Goal: Information Seeking & Learning: Learn about a topic

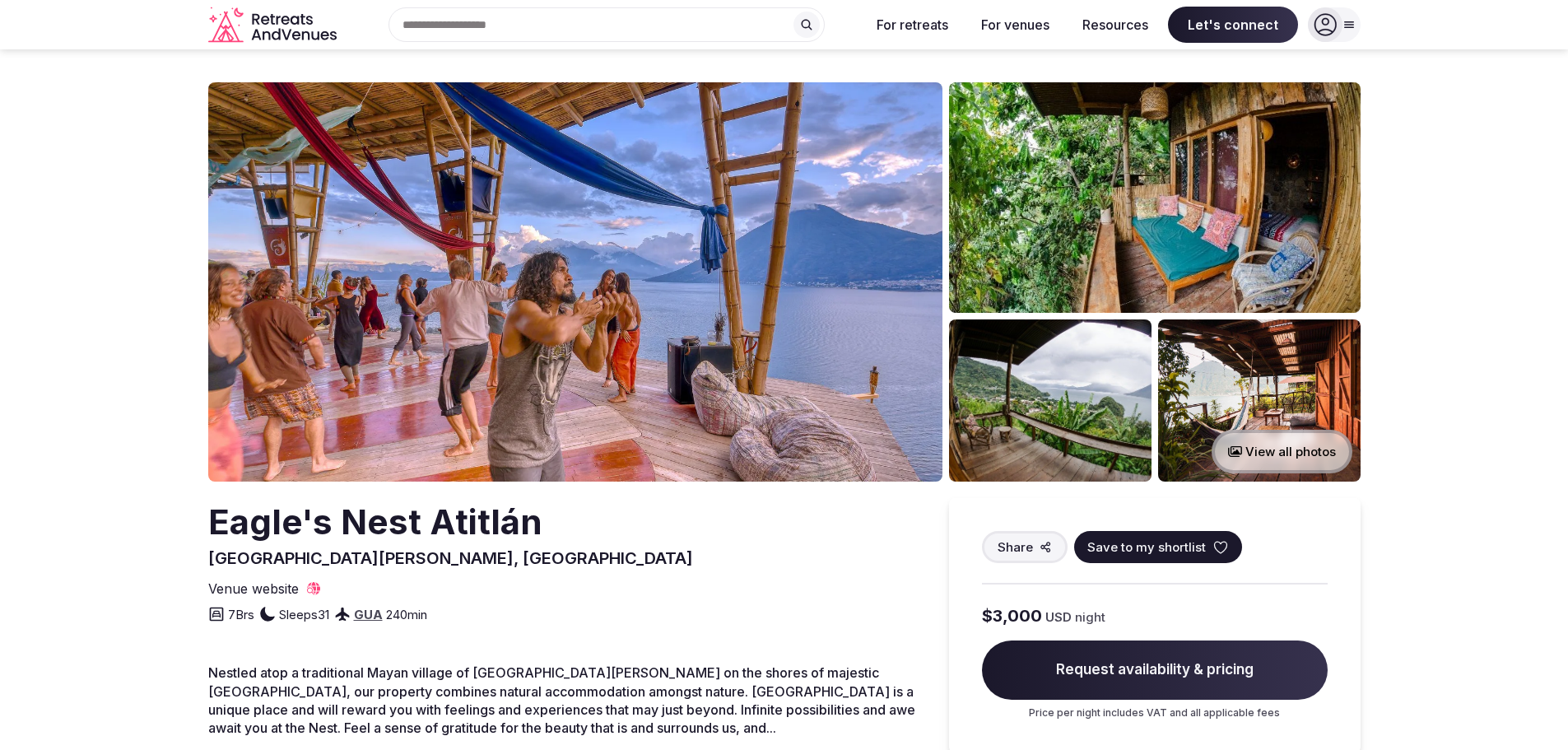
click at [1178, 211] on img at bounding box center [1155, 197] width 411 height 231
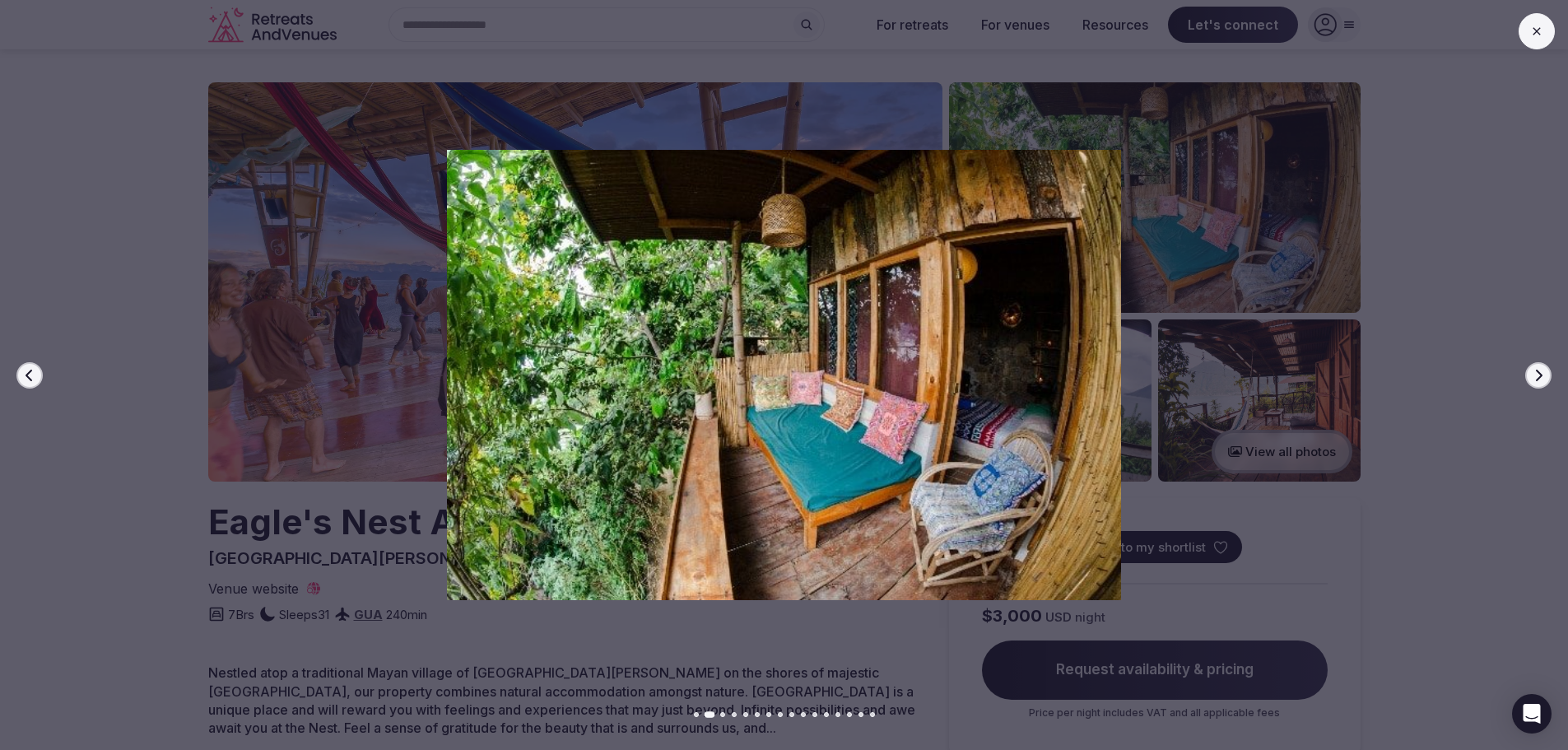
click at [1033, 454] on img at bounding box center [784, 375] width 1098 height 451
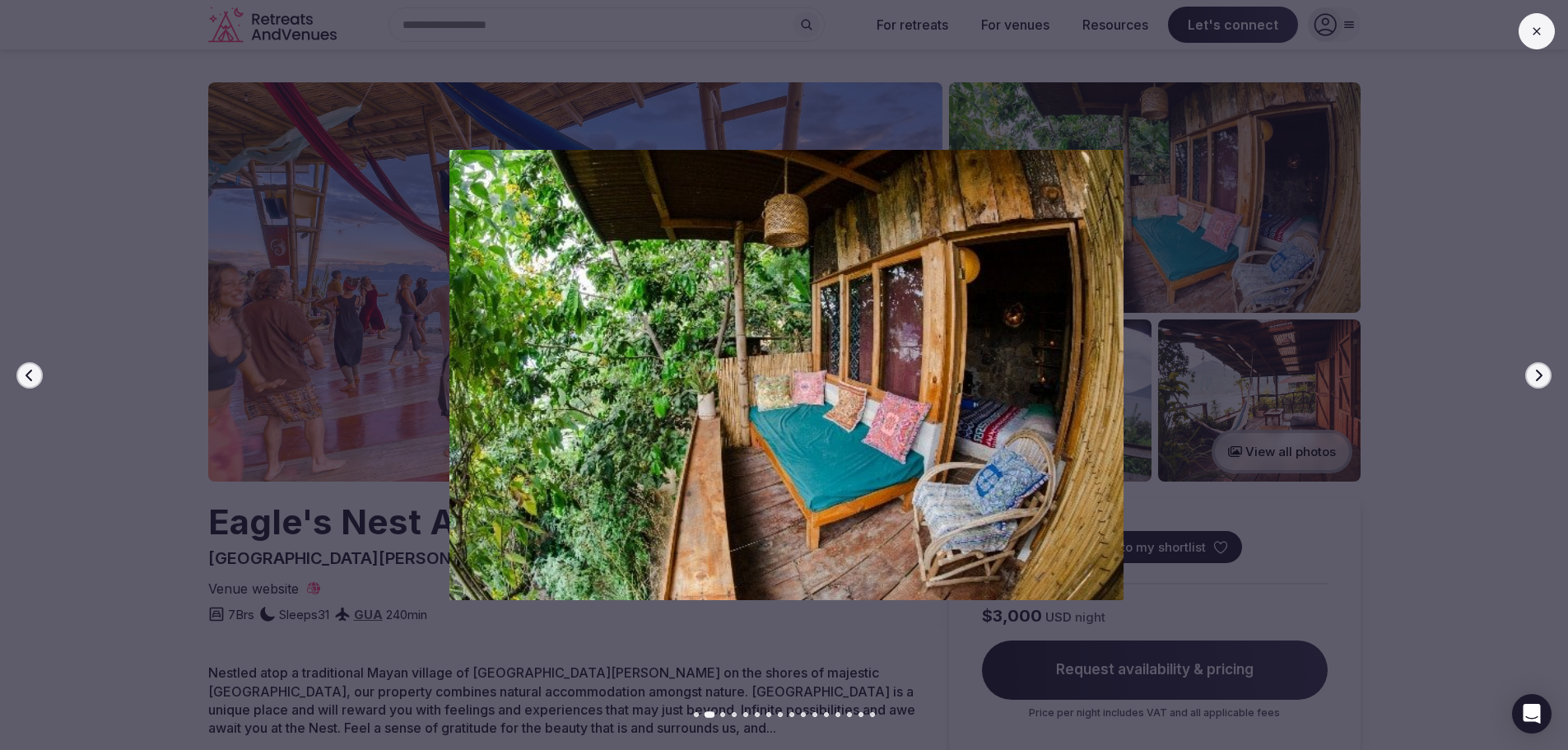
click at [829, 367] on img at bounding box center [787, 375] width 1098 height 451
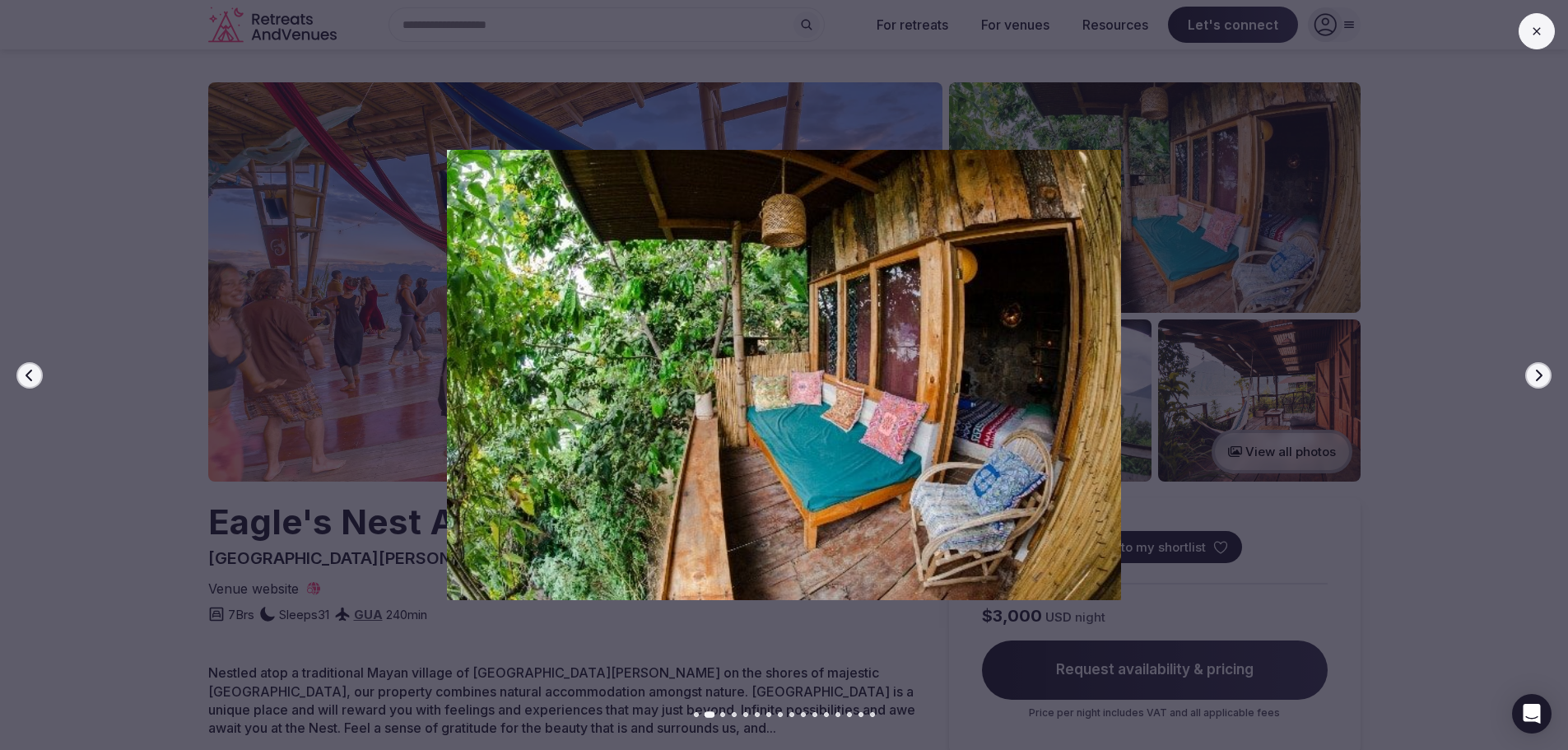
click at [1535, 381] on icon "button" at bounding box center [1538, 375] width 14 height 14
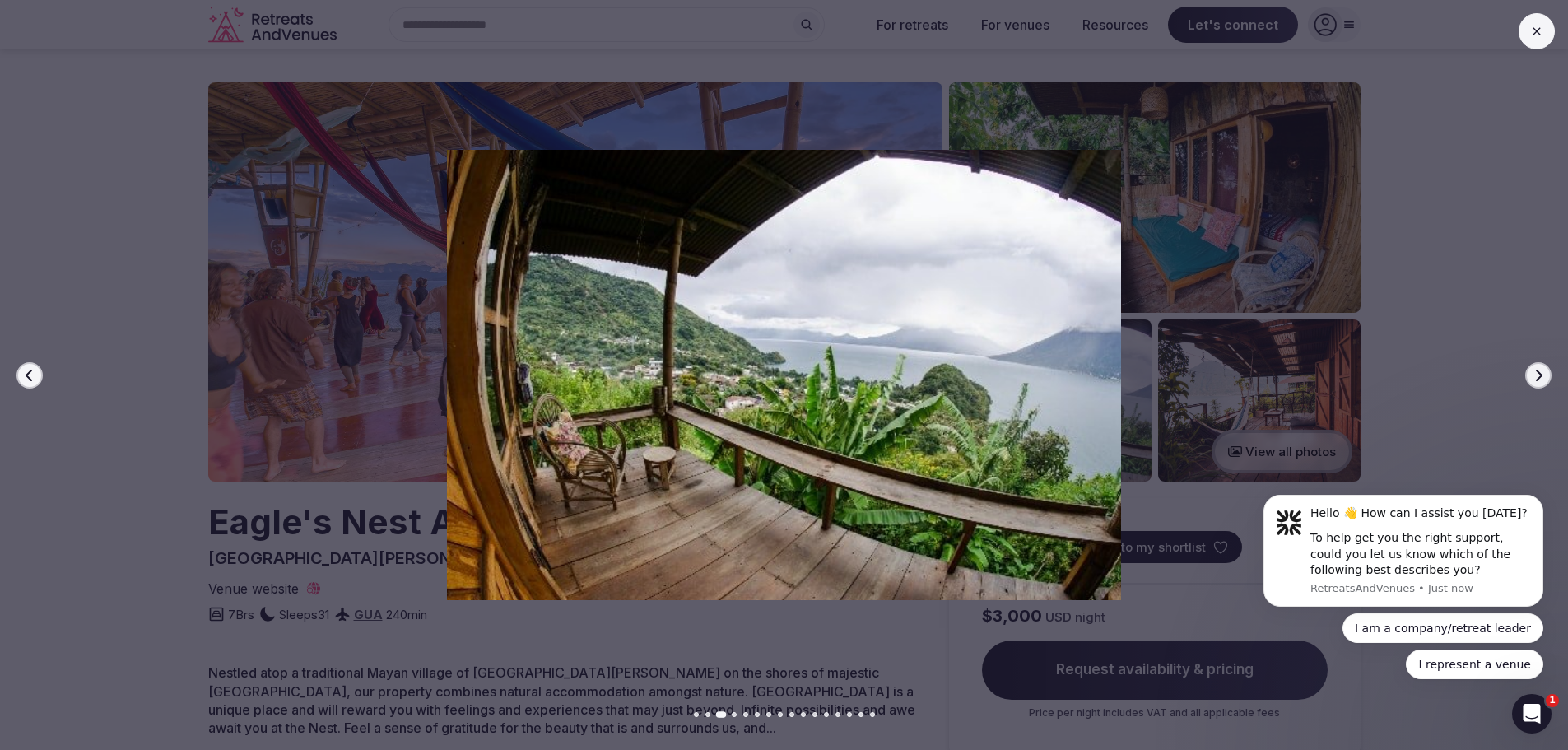
click at [1535, 381] on icon "button" at bounding box center [1538, 375] width 14 height 14
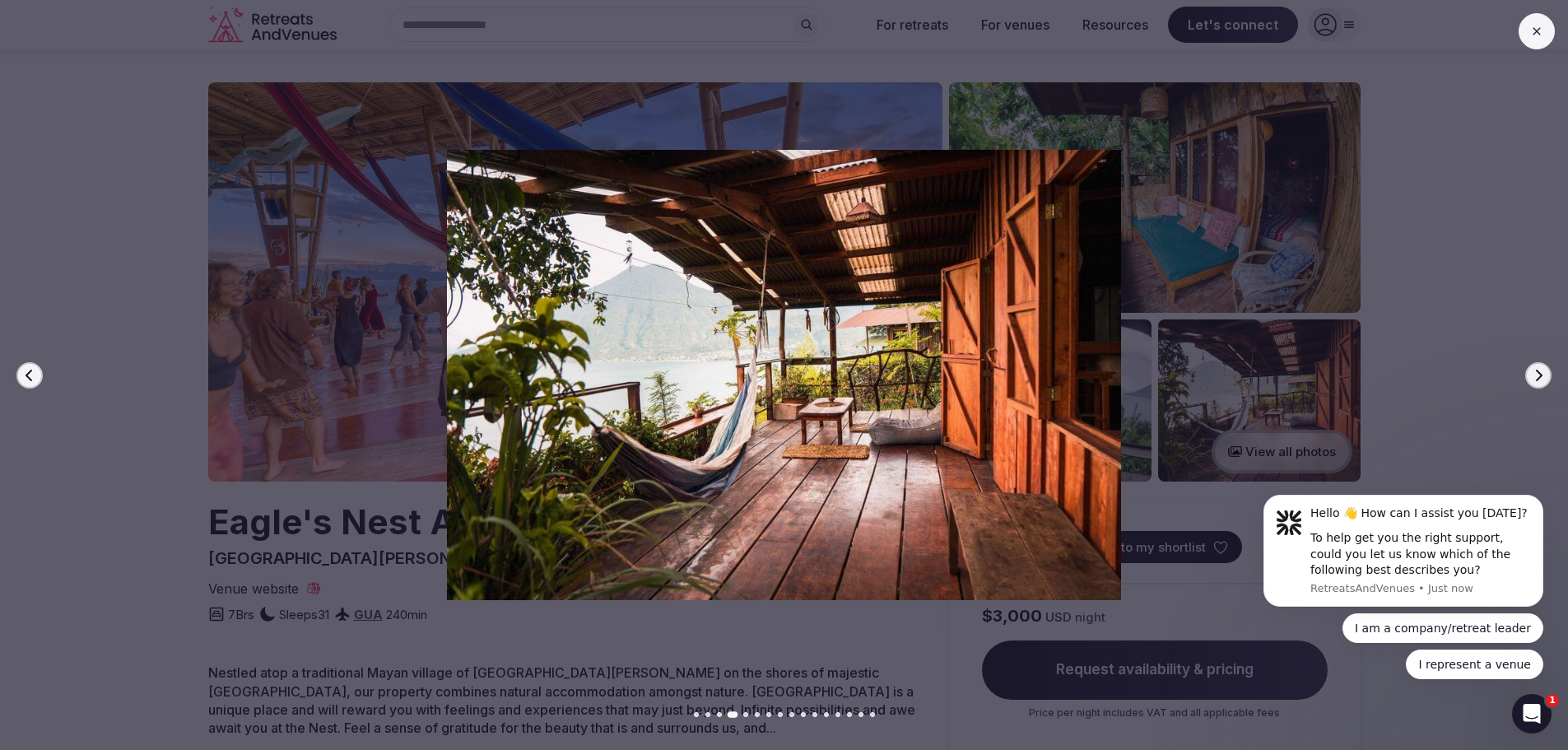
click at [1533, 380] on icon "button" at bounding box center [1538, 375] width 14 height 14
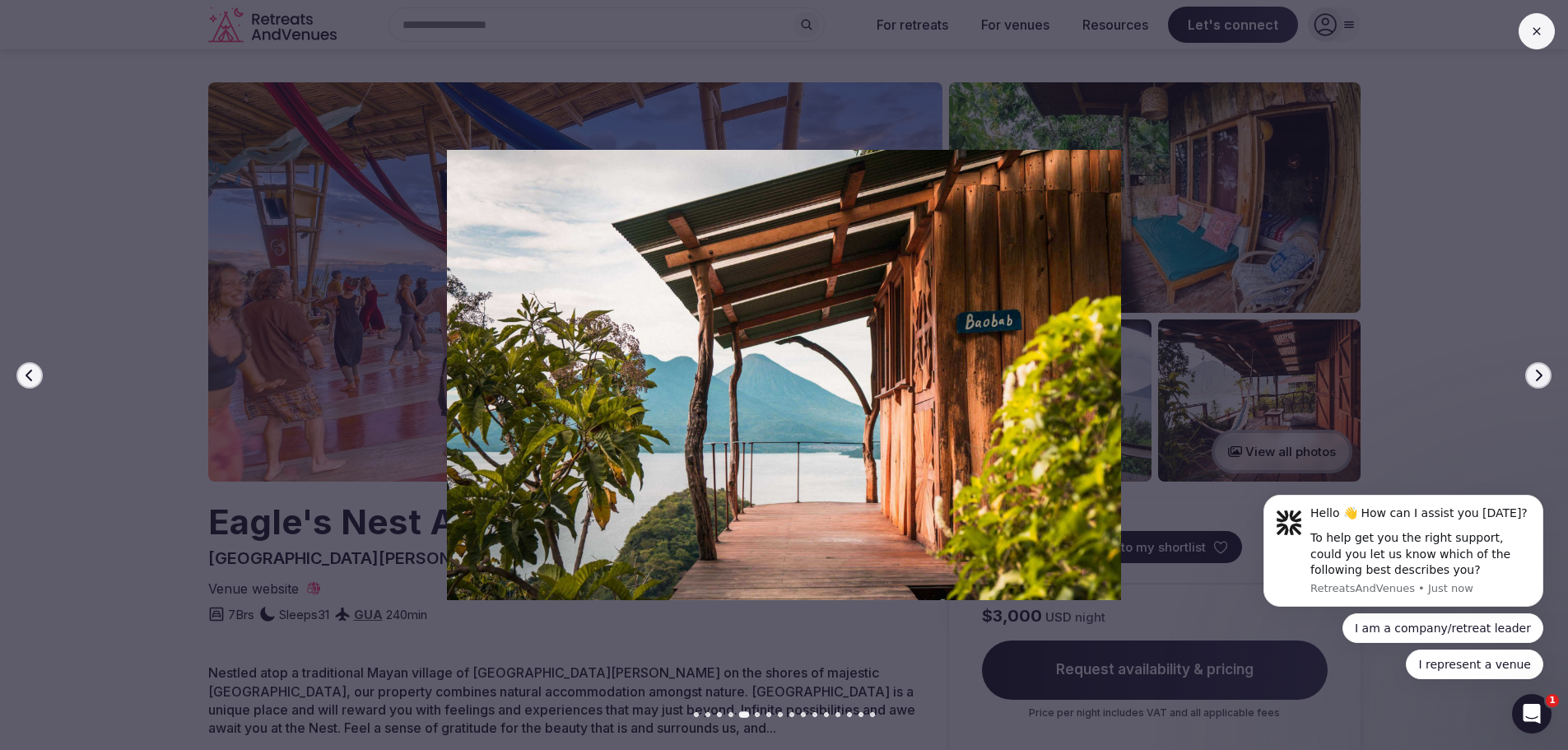
click at [1533, 380] on icon "button" at bounding box center [1538, 375] width 14 height 14
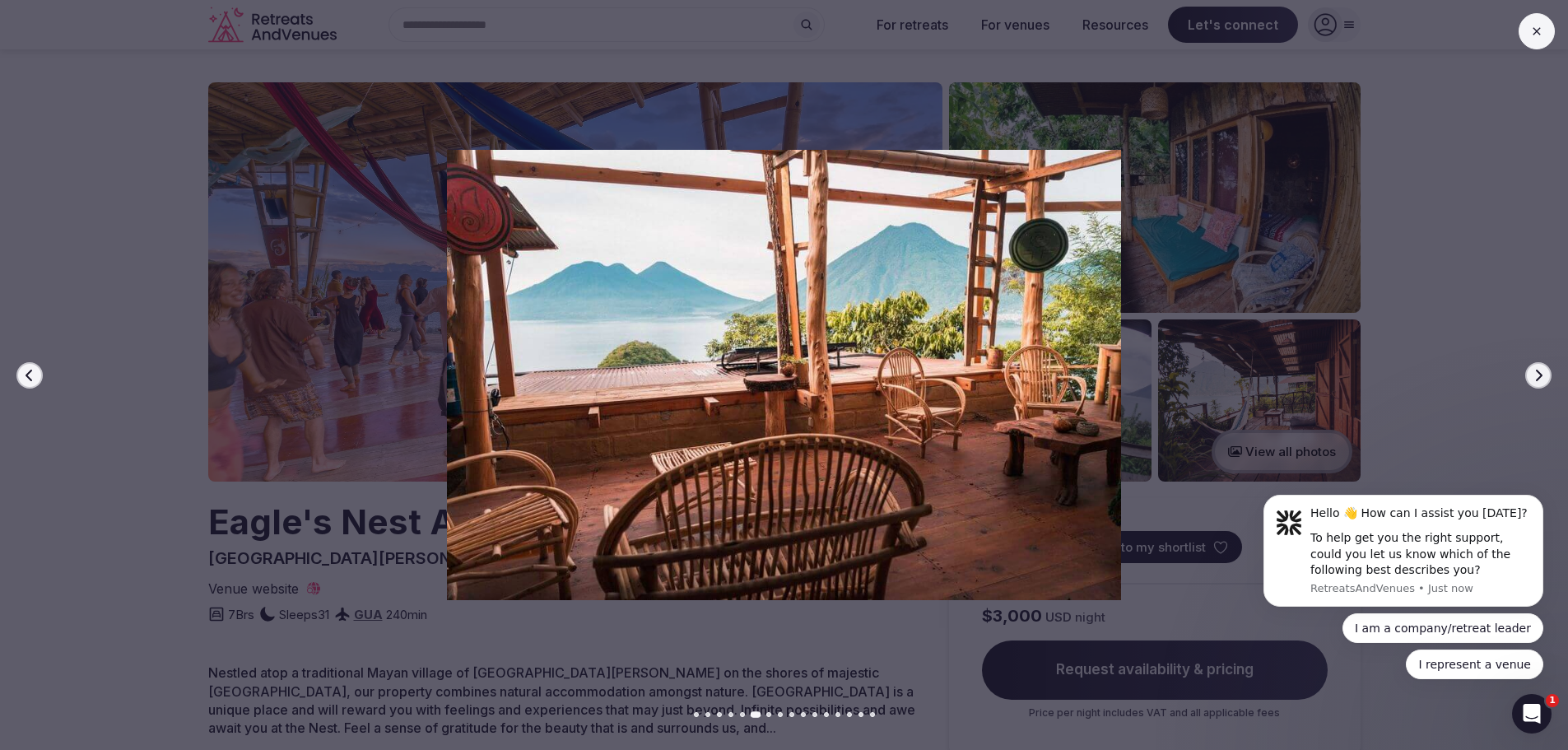
click at [1533, 380] on icon "button" at bounding box center [1538, 375] width 14 height 14
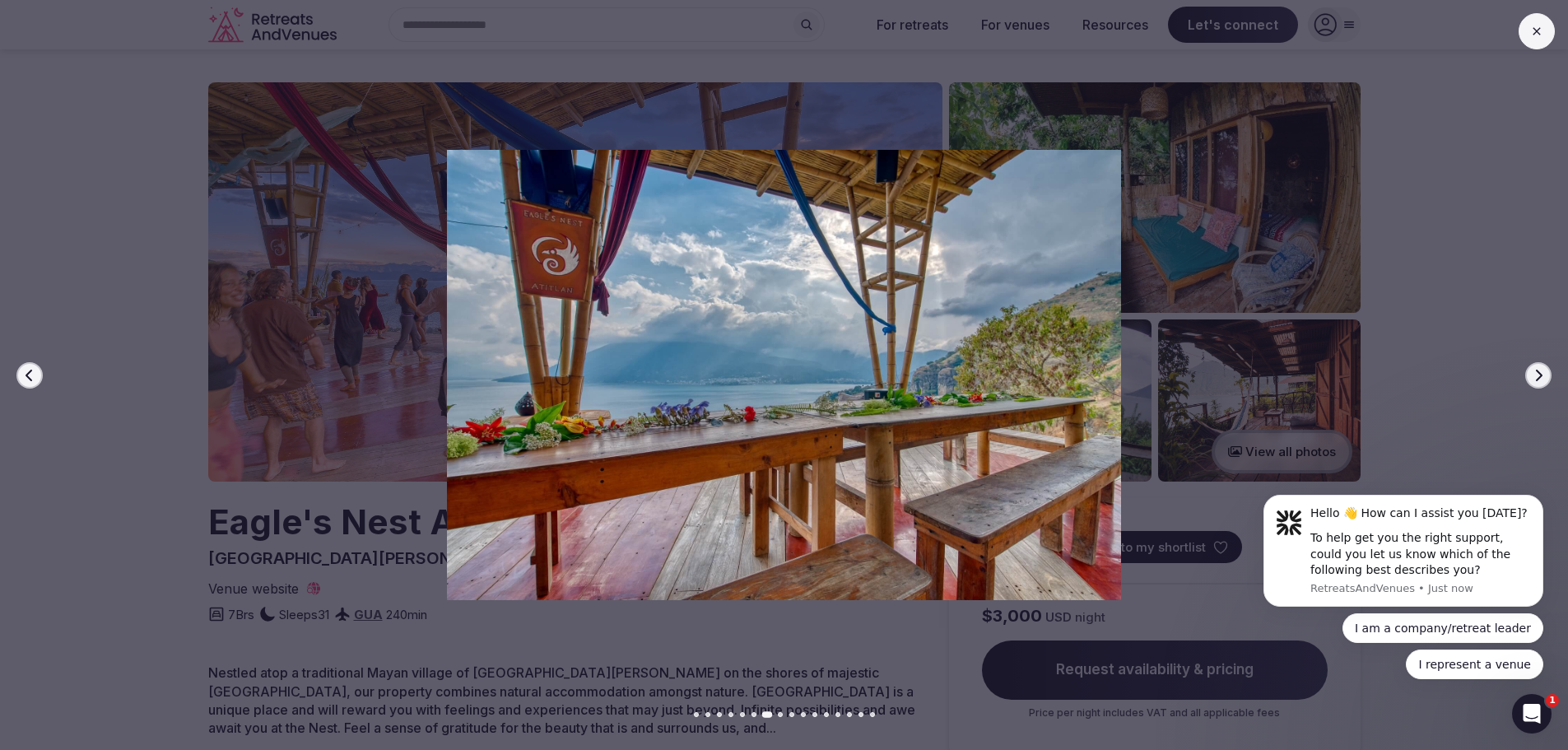
click at [1533, 380] on icon "button" at bounding box center [1538, 375] width 14 height 14
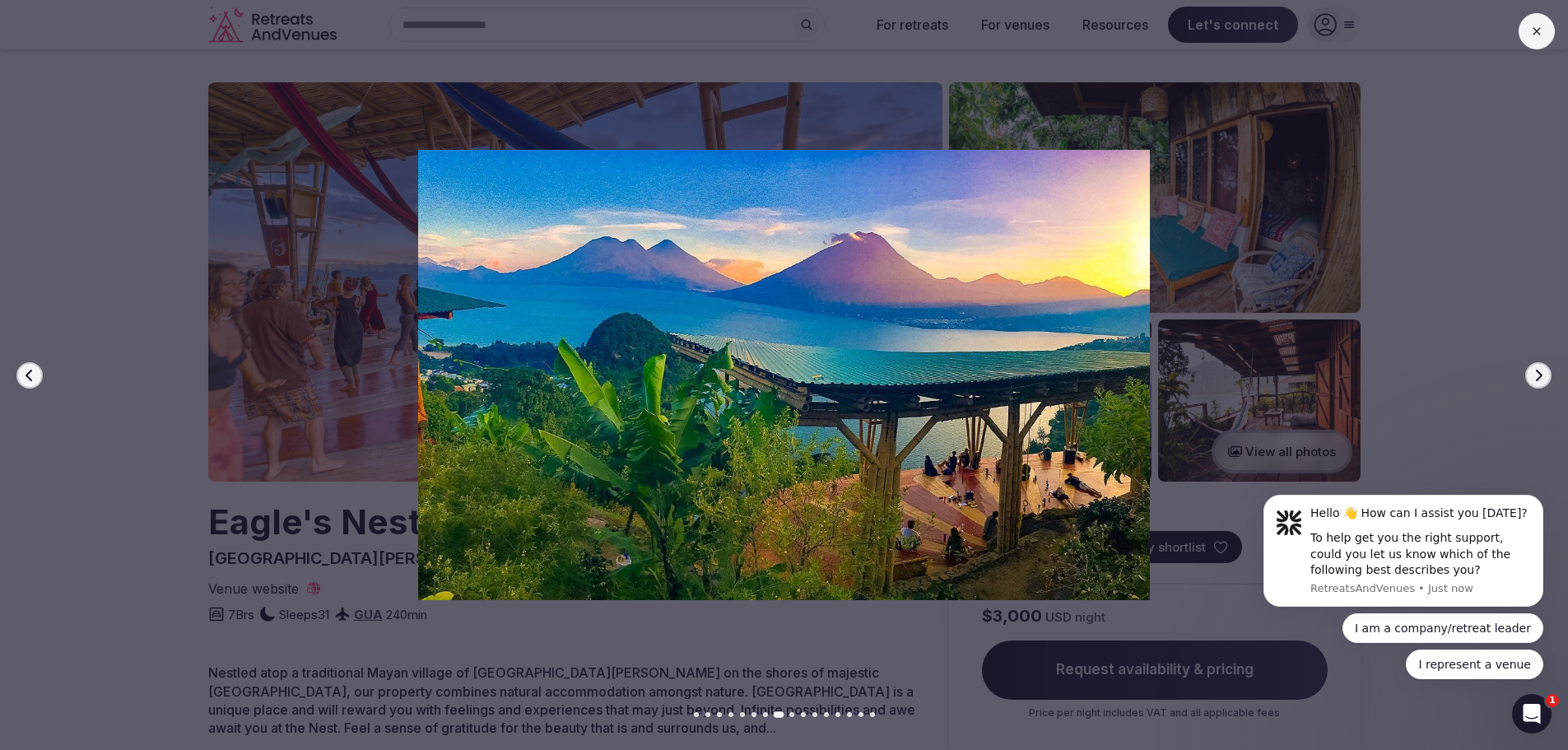
click at [1533, 380] on icon "button" at bounding box center [1538, 375] width 14 height 14
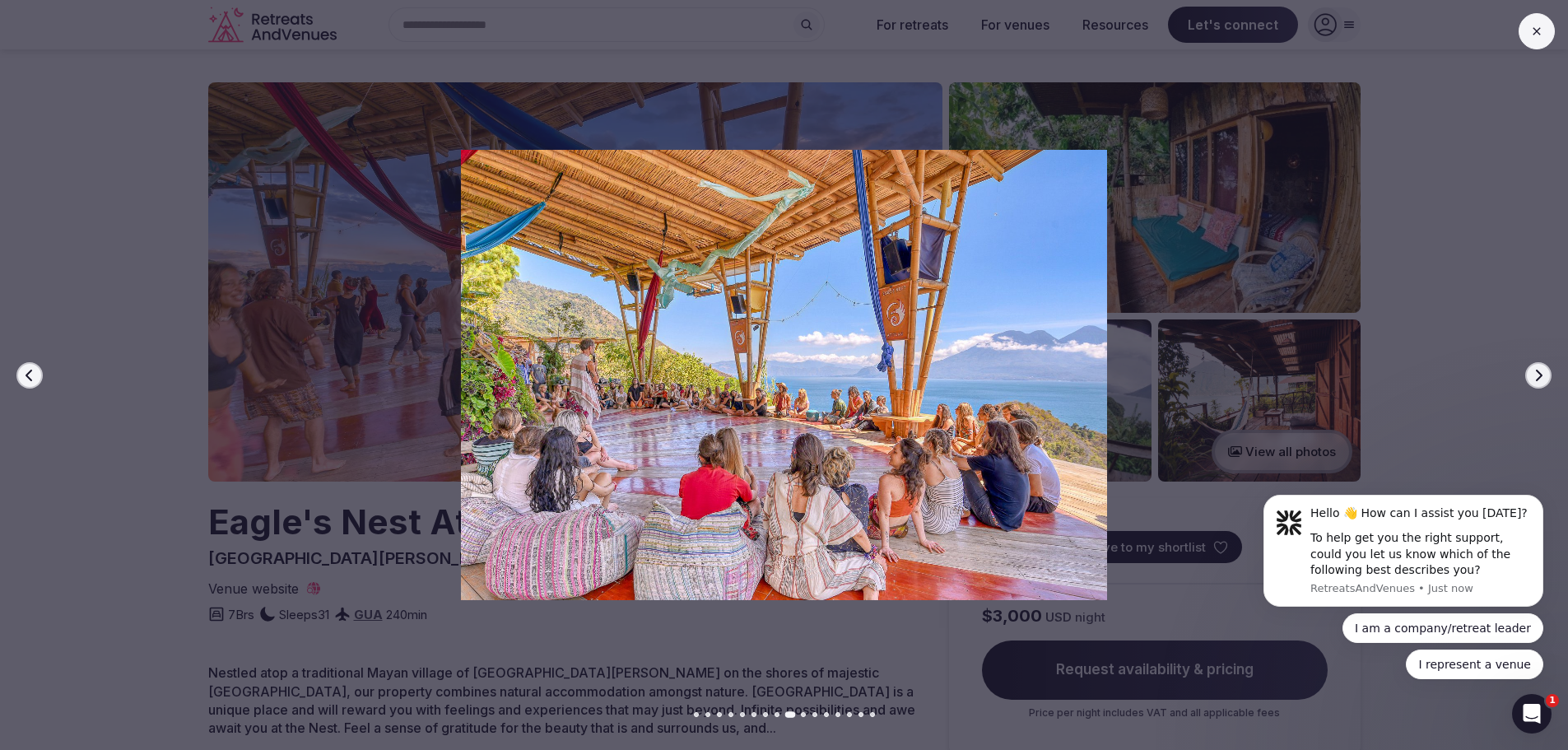
click at [1529, 379] on button "Next slide" at bounding box center [1538, 375] width 26 height 26
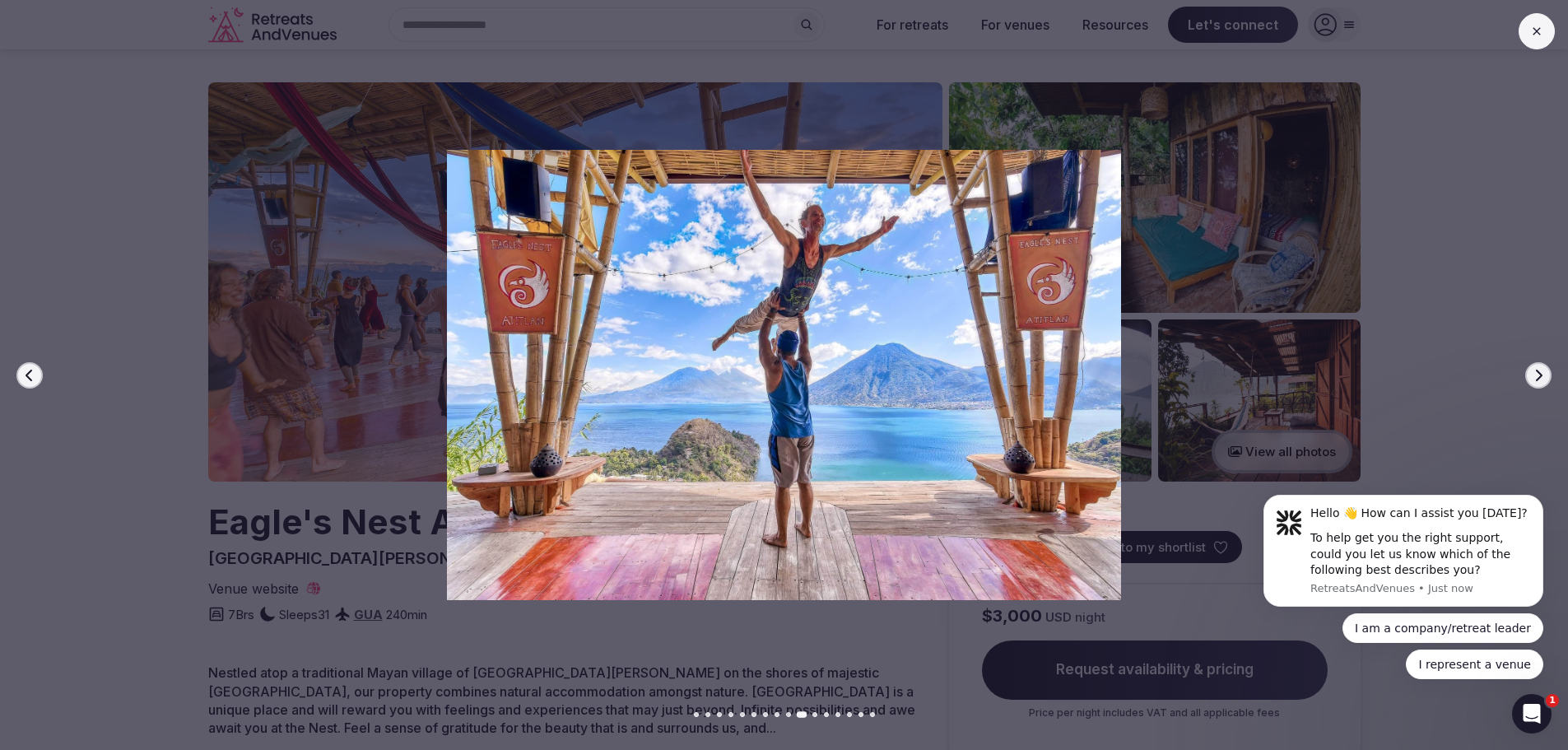
click at [1529, 379] on button "Next slide" at bounding box center [1538, 375] width 26 height 26
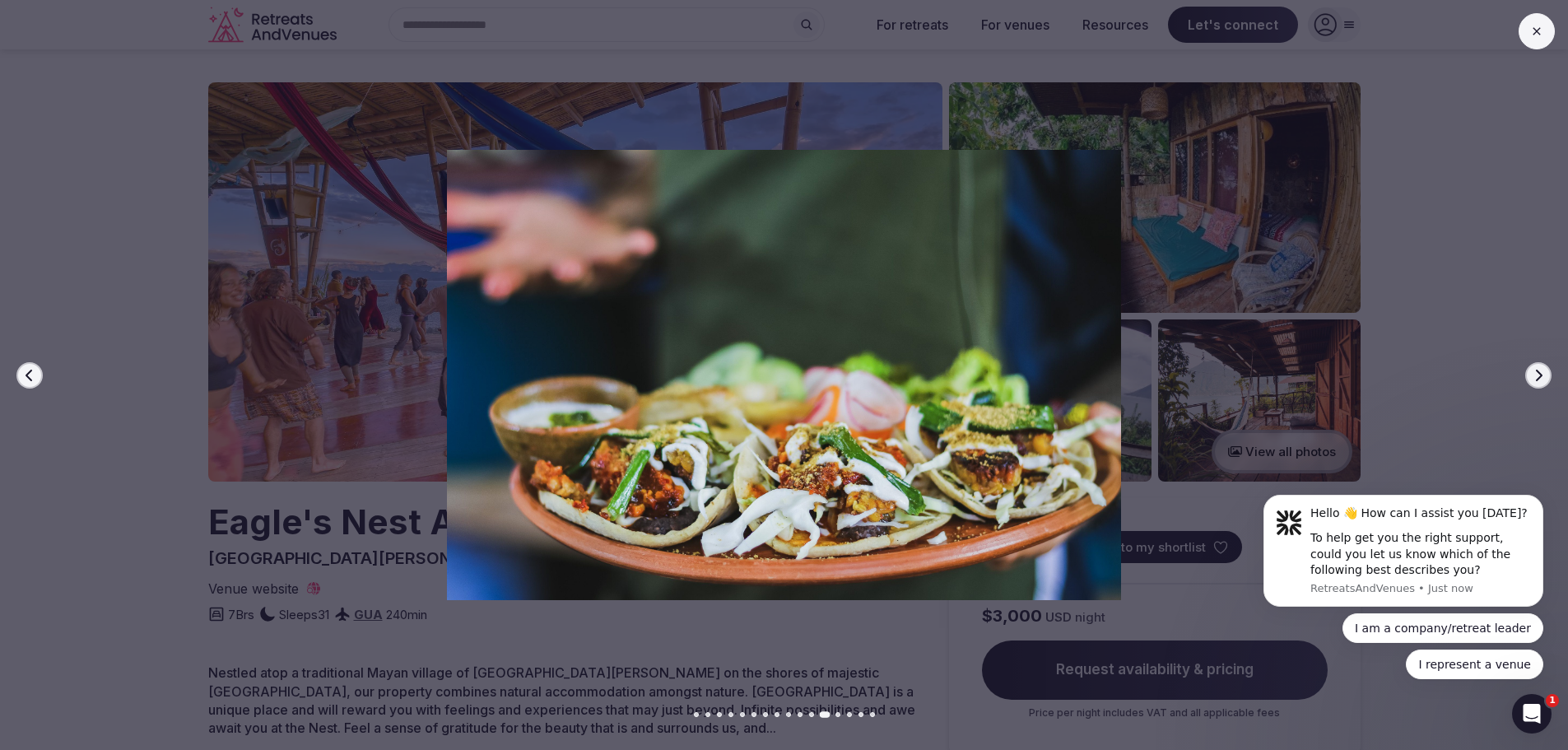
click at [1529, 379] on button "Next slide" at bounding box center [1538, 375] width 26 height 26
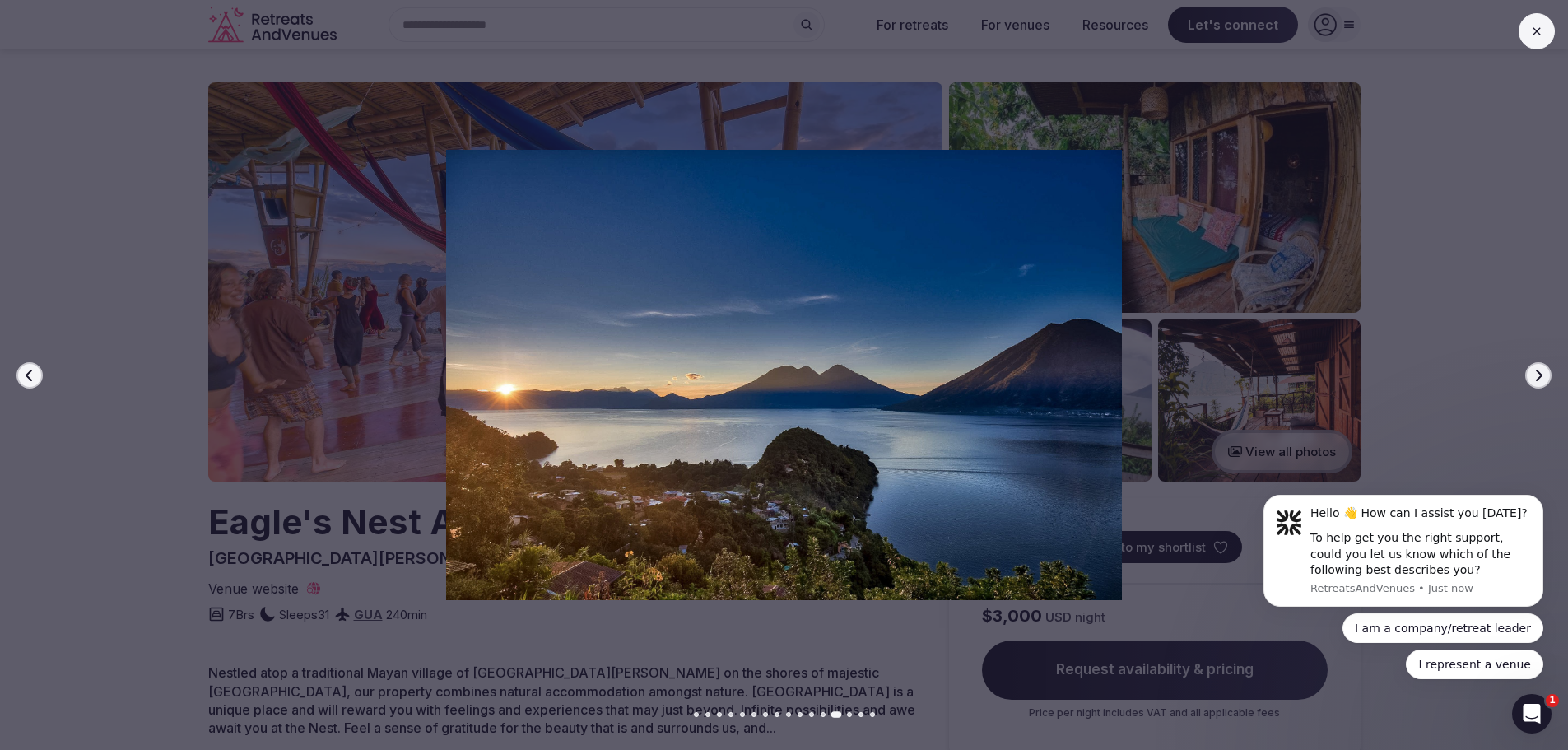
click at [1529, 379] on button "Next slide" at bounding box center [1538, 375] width 26 height 26
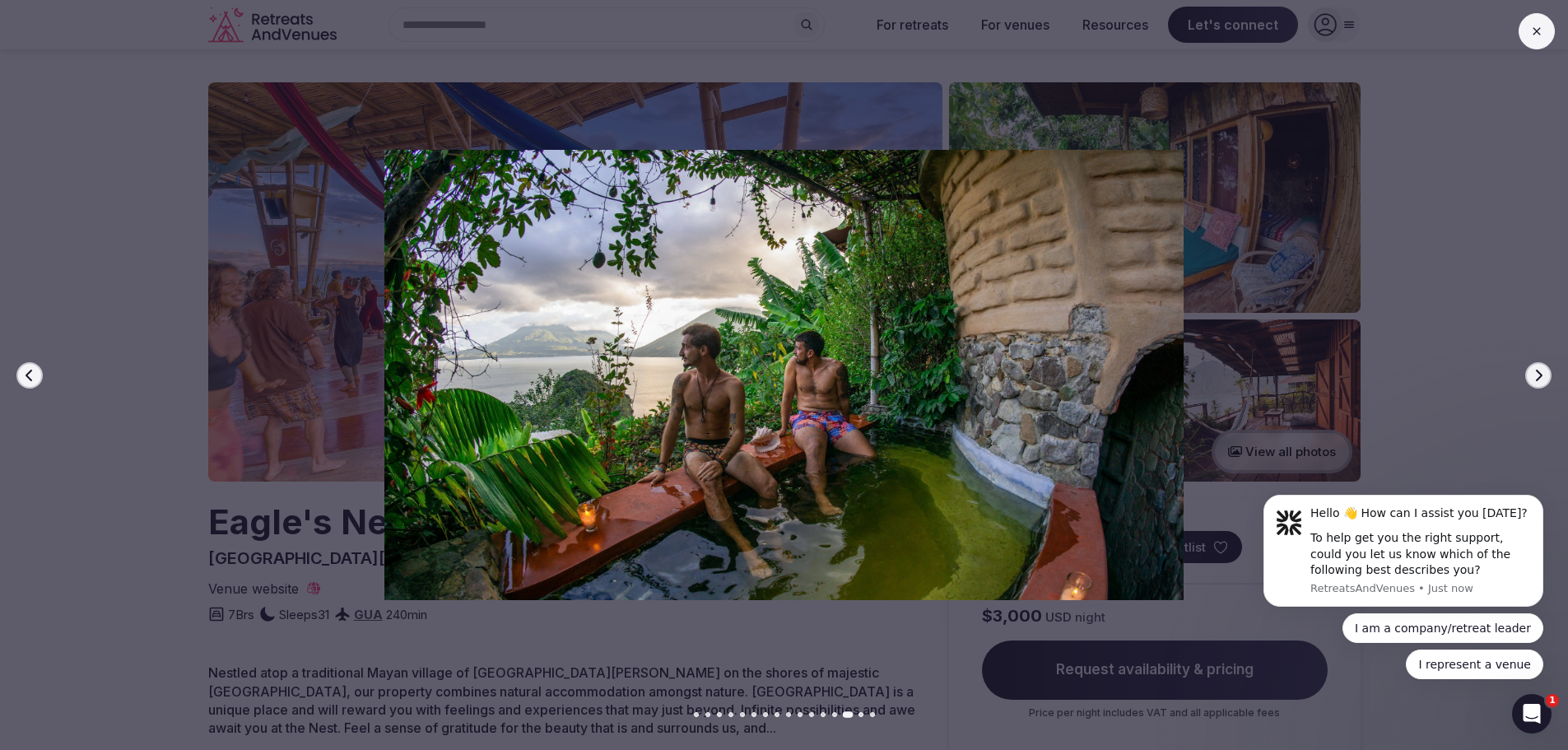
click at [1529, 379] on button "Next slide" at bounding box center [1538, 375] width 26 height 26
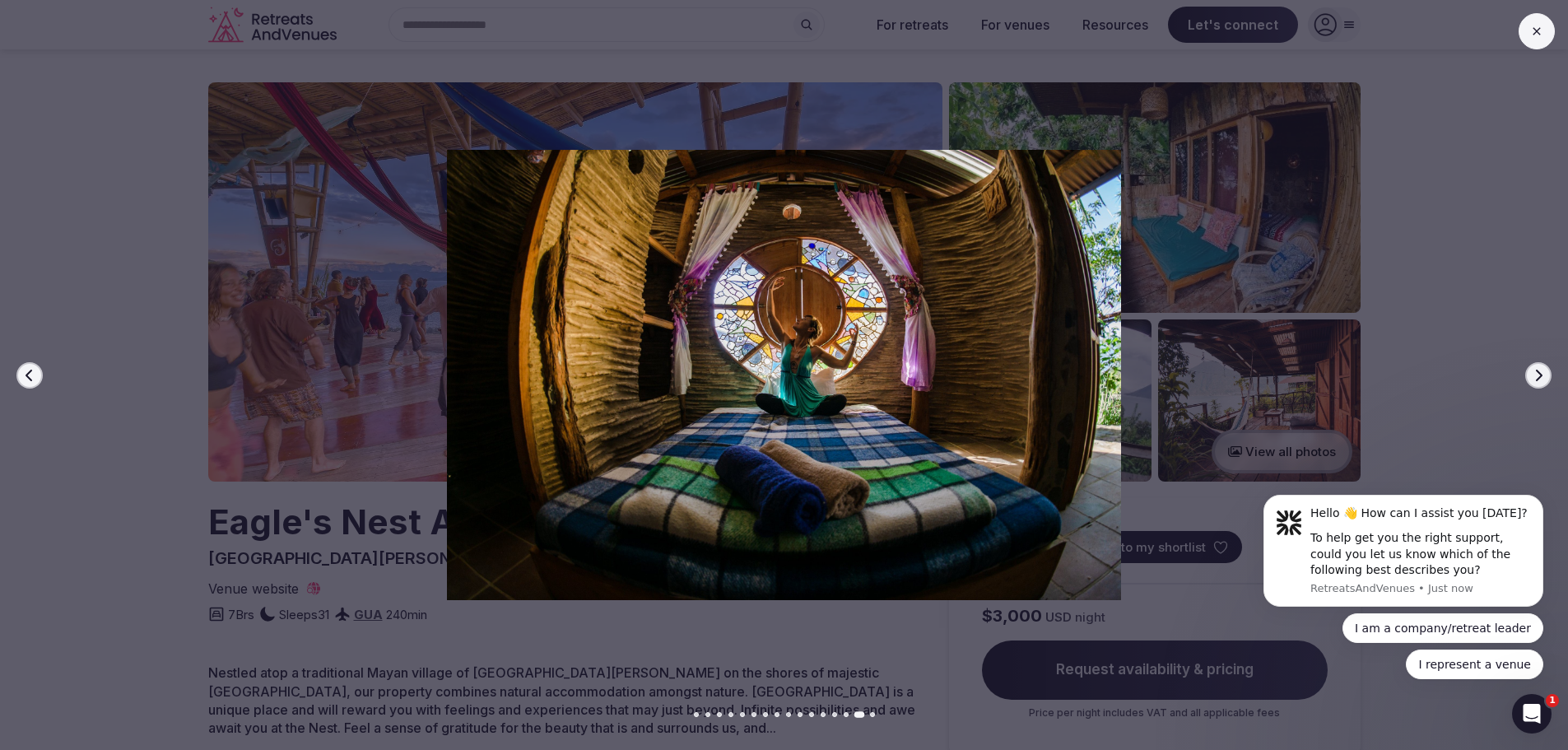
click at [28, 386] on button "Previous slide" at bounding box center [29, 375] width 26 height 26
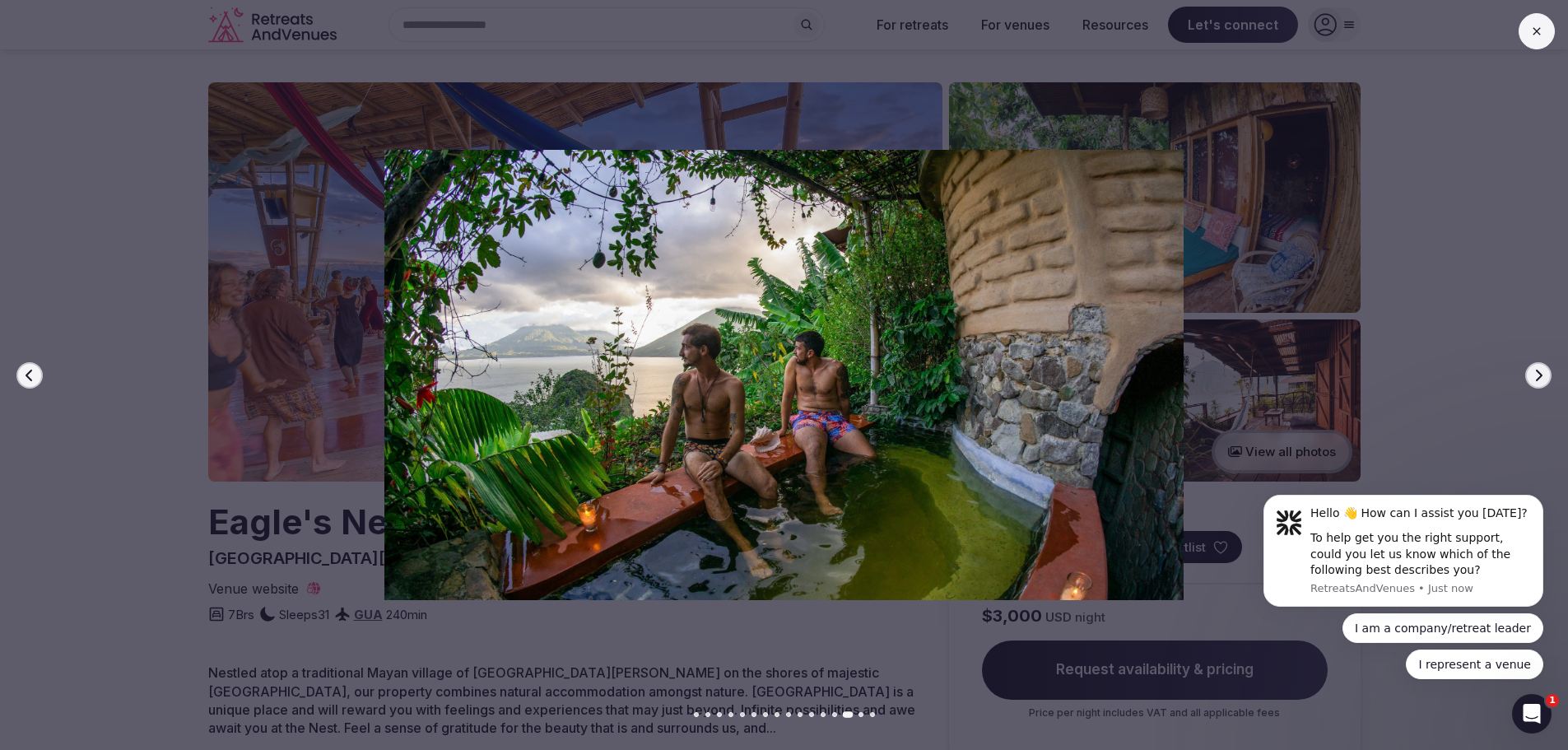
click at [1532, 379] on icon "button" at bounding box center [1538, 375] width 14 height 14
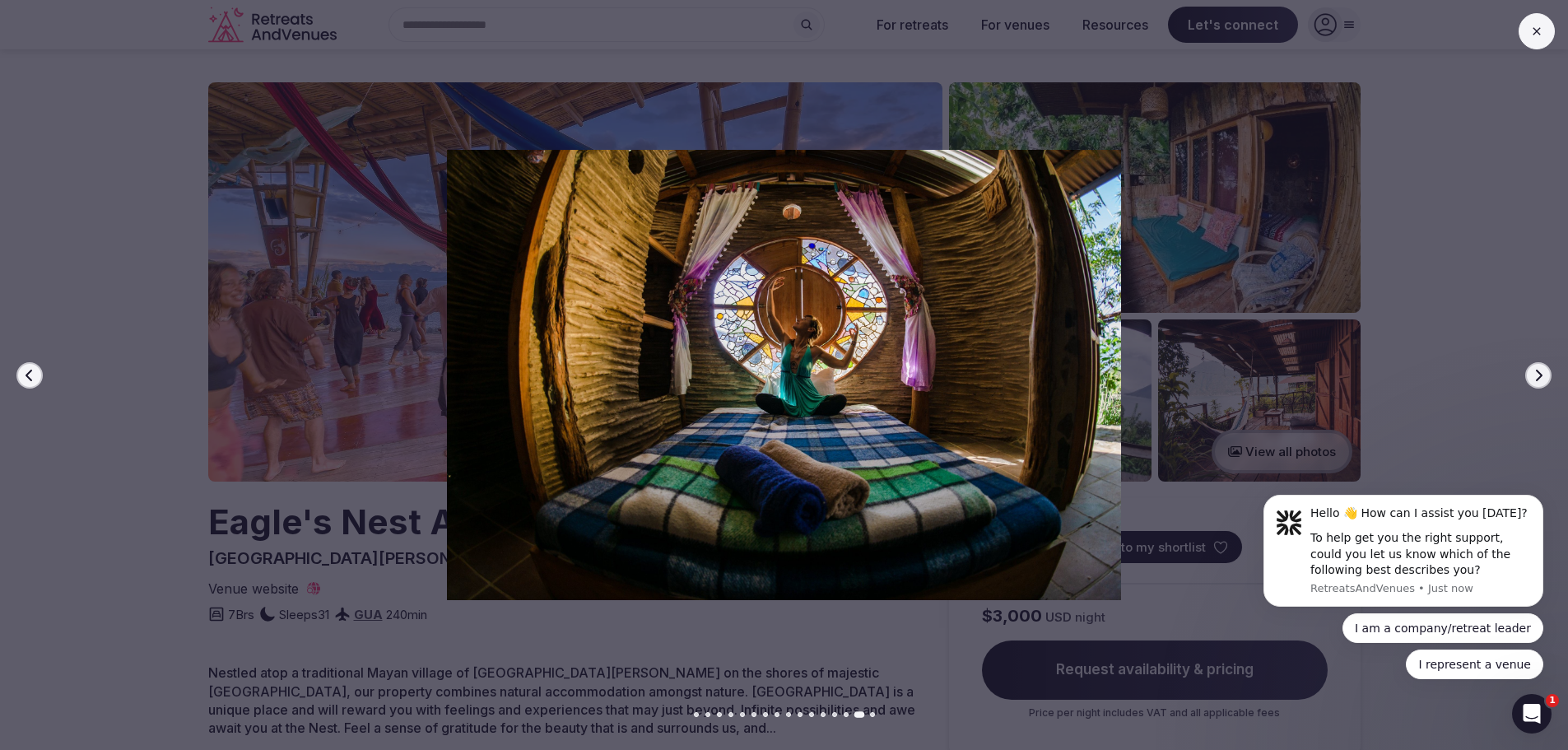
click at [1534, 379] on icon "button" at bounding box center [1538, 375] width 14 height 14
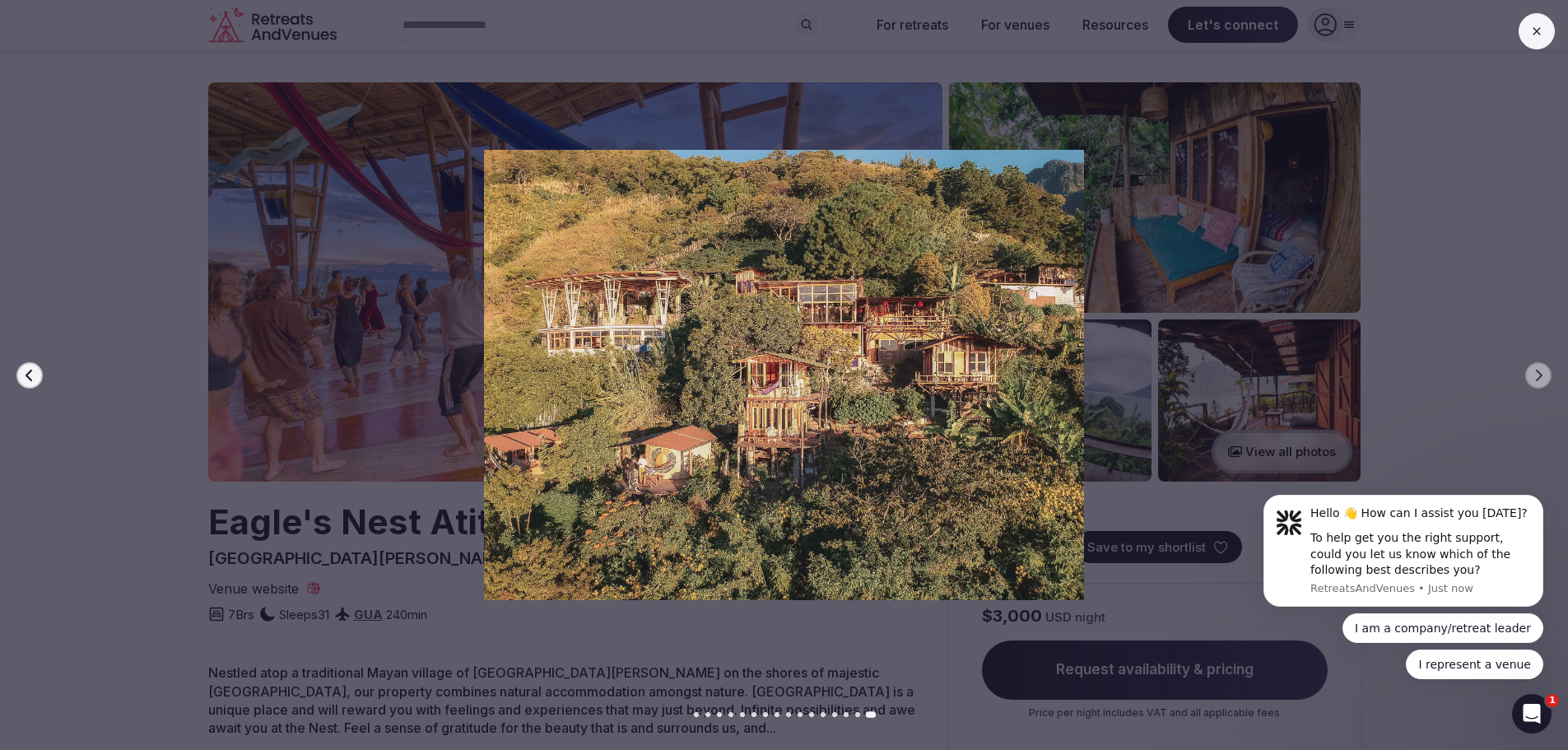
click at [1528, 482] on body "Hello 👋 How can I assist you [DATE]? To help get you the right support, could y…" at bounding box center [1403, 608] width 316 height 254
click at [987, 508] on img at bounding box center [784, 375] width 1098 height 451
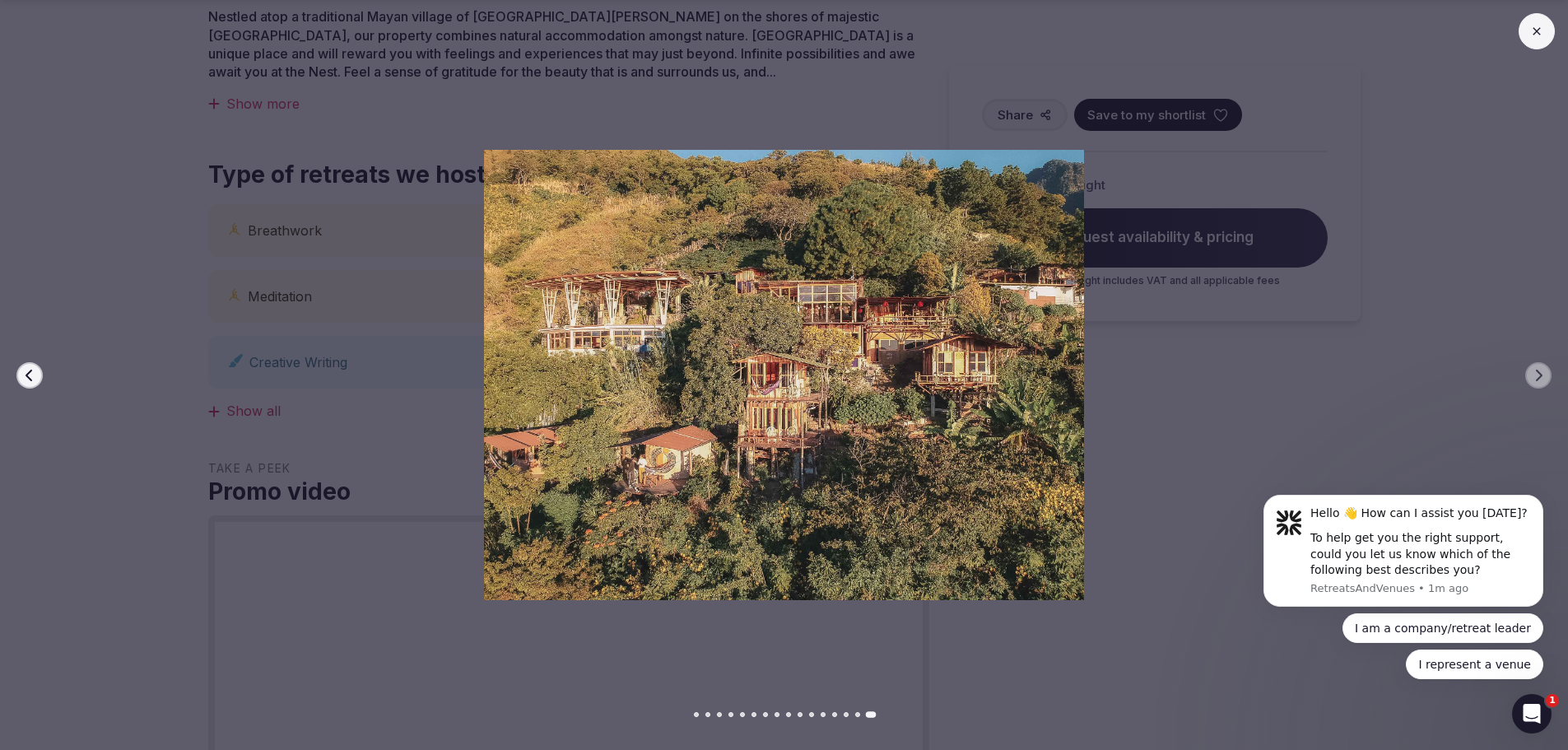
click at [1534, 33] on icon at bounding box center [1536, 31] width 14 height 14
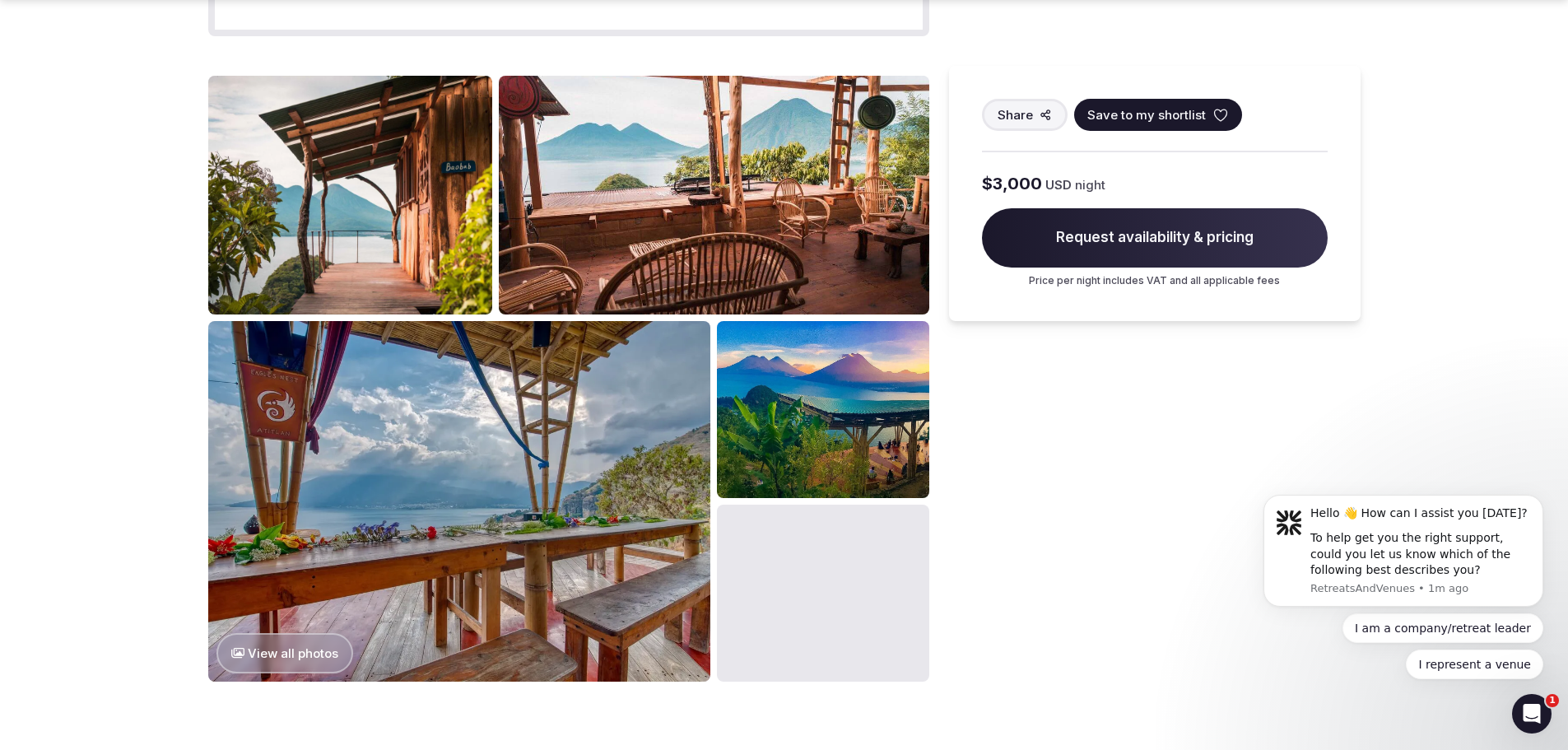
scroll to position [1645, 0]
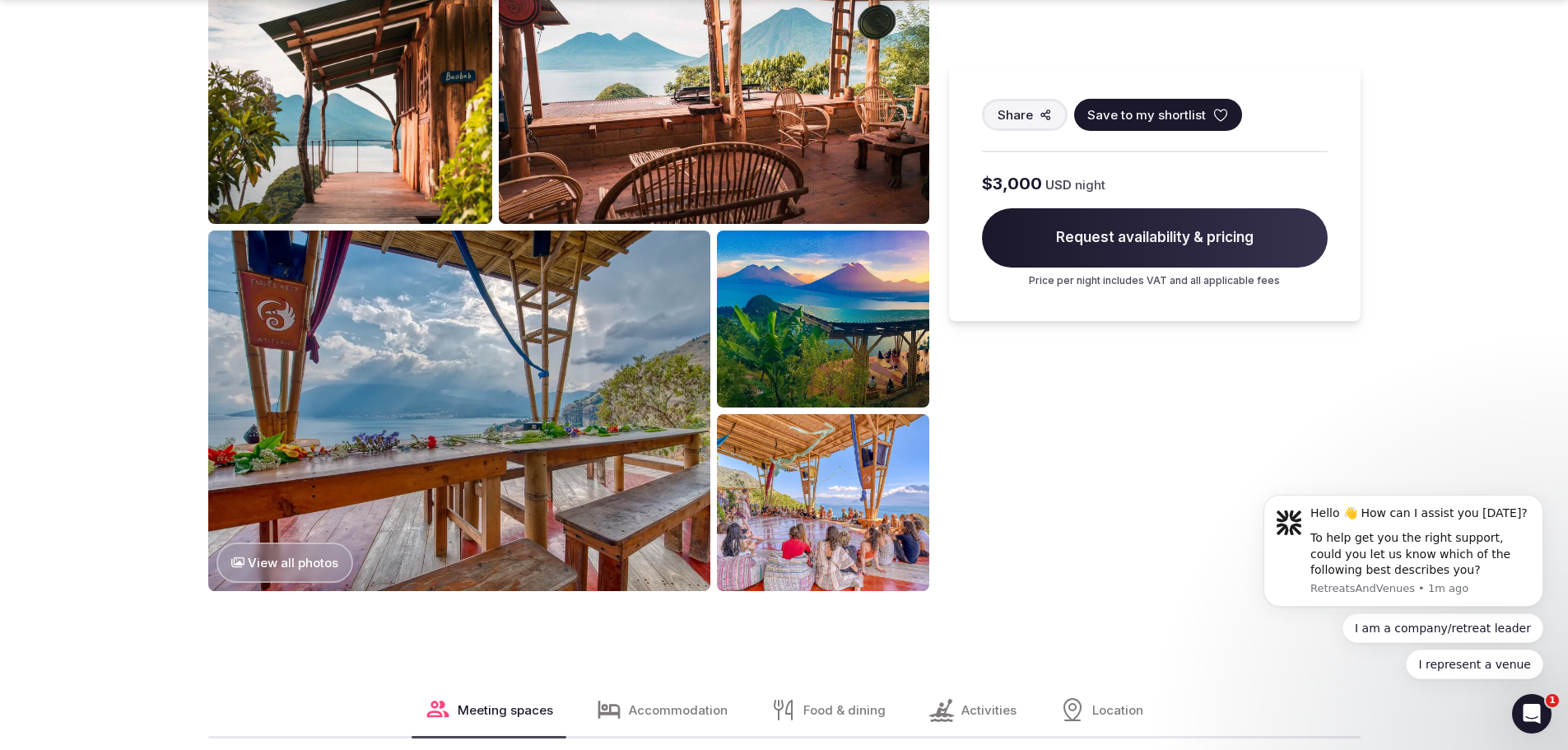
click at [275, 536] on img at bounding box center [459, 411] width 503 height 361
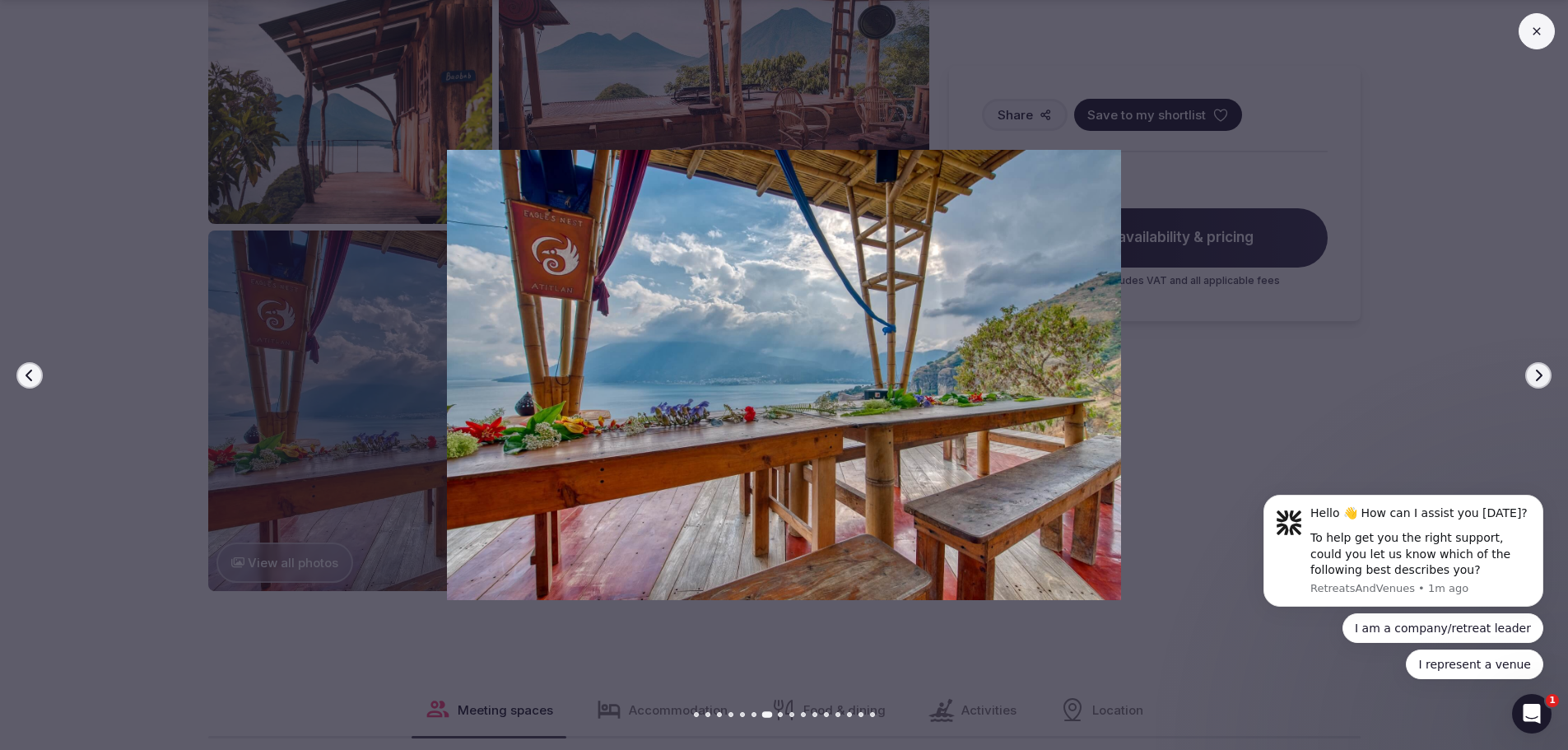
click at [1535, 376] on icon "button" at bounding box center [1538, 375] width 14 height 14
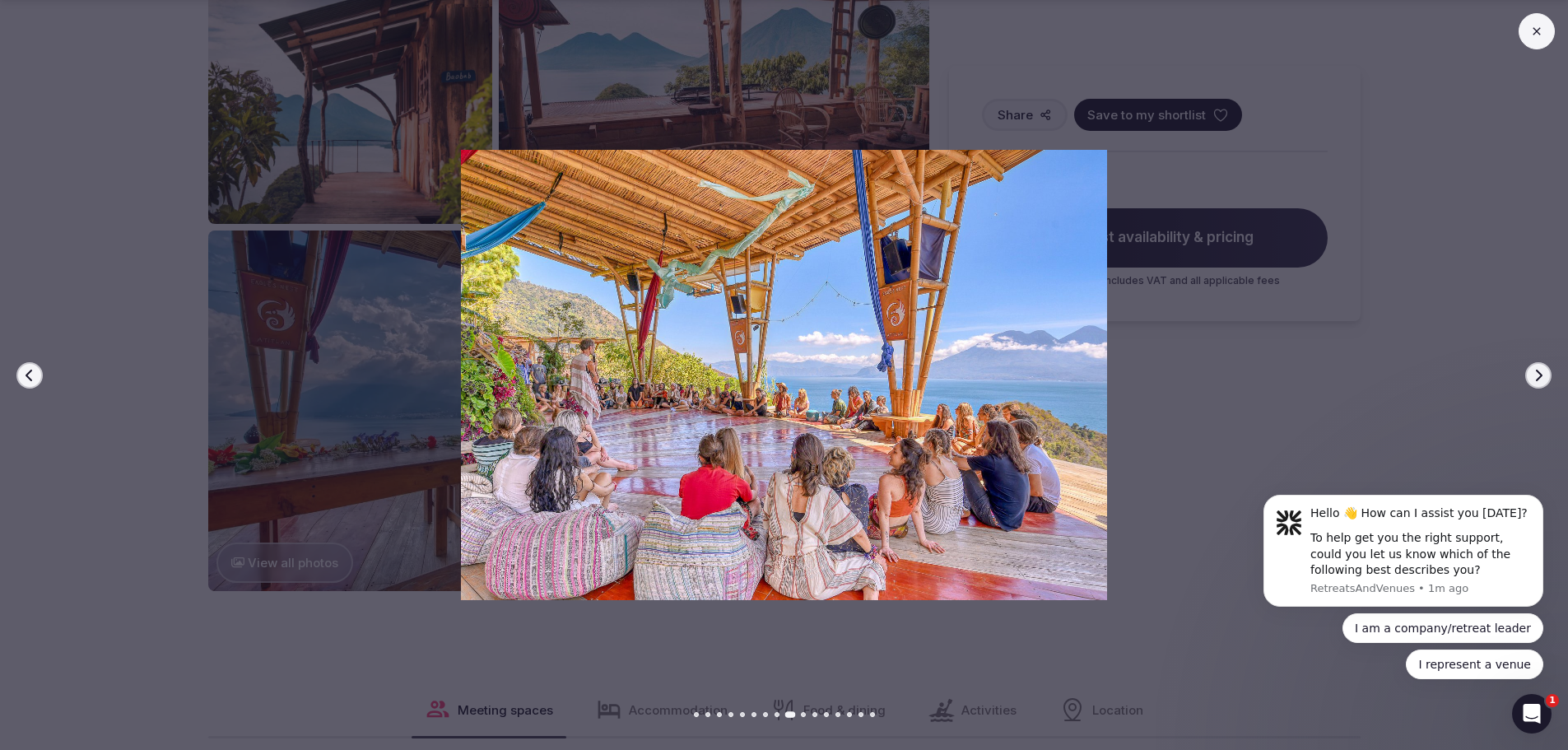
click at [1535, 376] on icon "button" at bounding box center [1538, 375] width 14 height 14
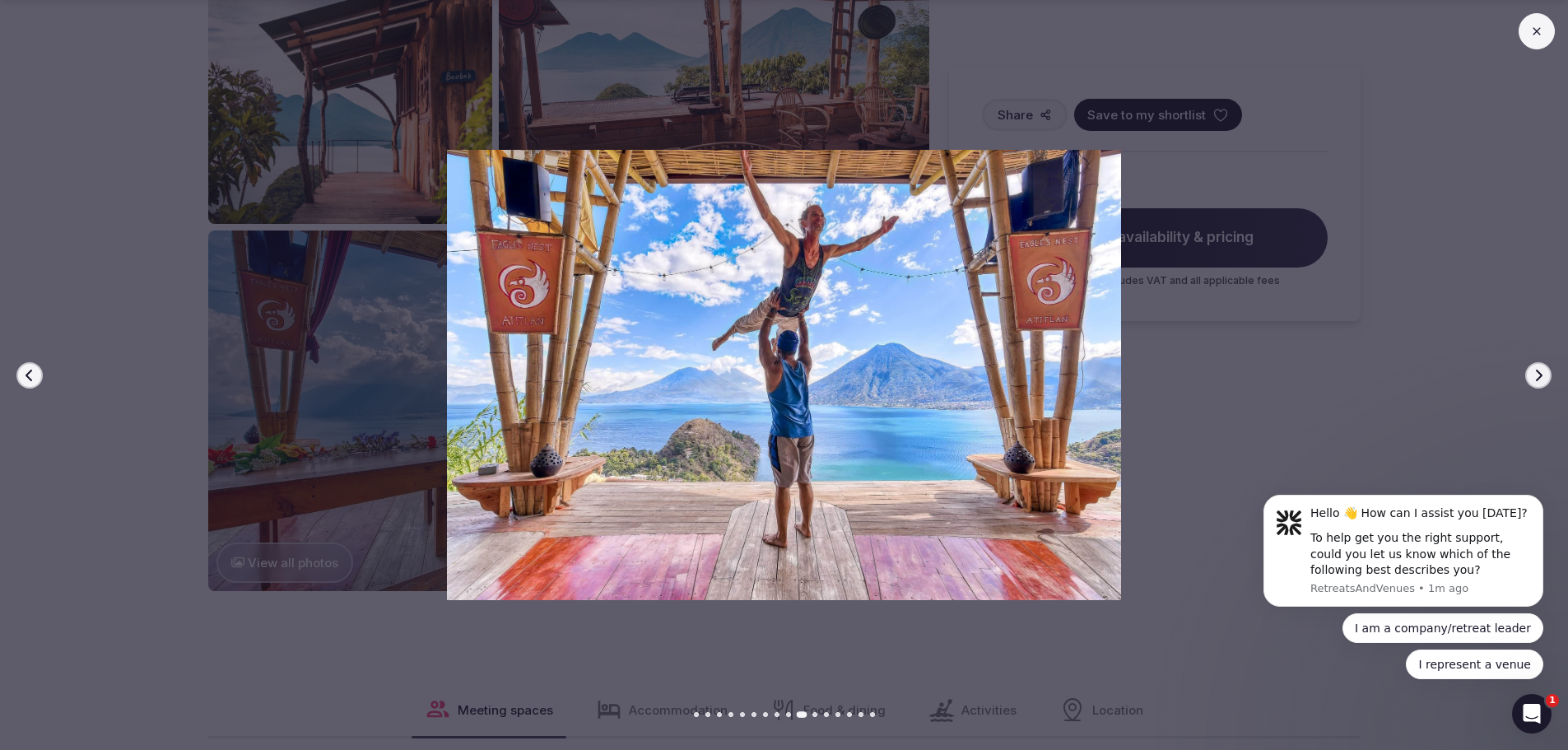
click at [1535, 376] on icon "button" at bounding box center [1538, 375] width 14 height 14
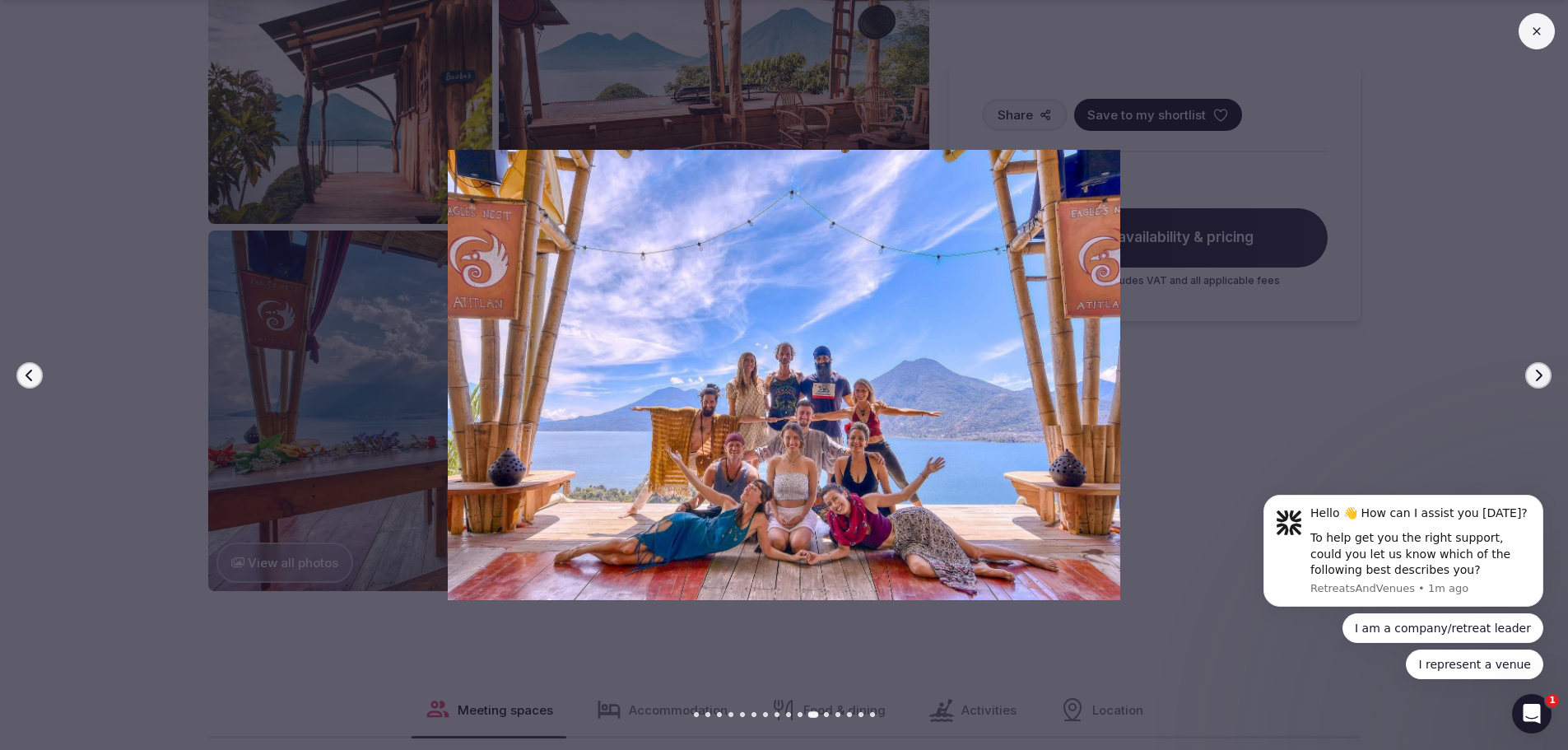
click at [1535, 376] on icon "button" at bounding box center [1538, 375] width 14 height 14
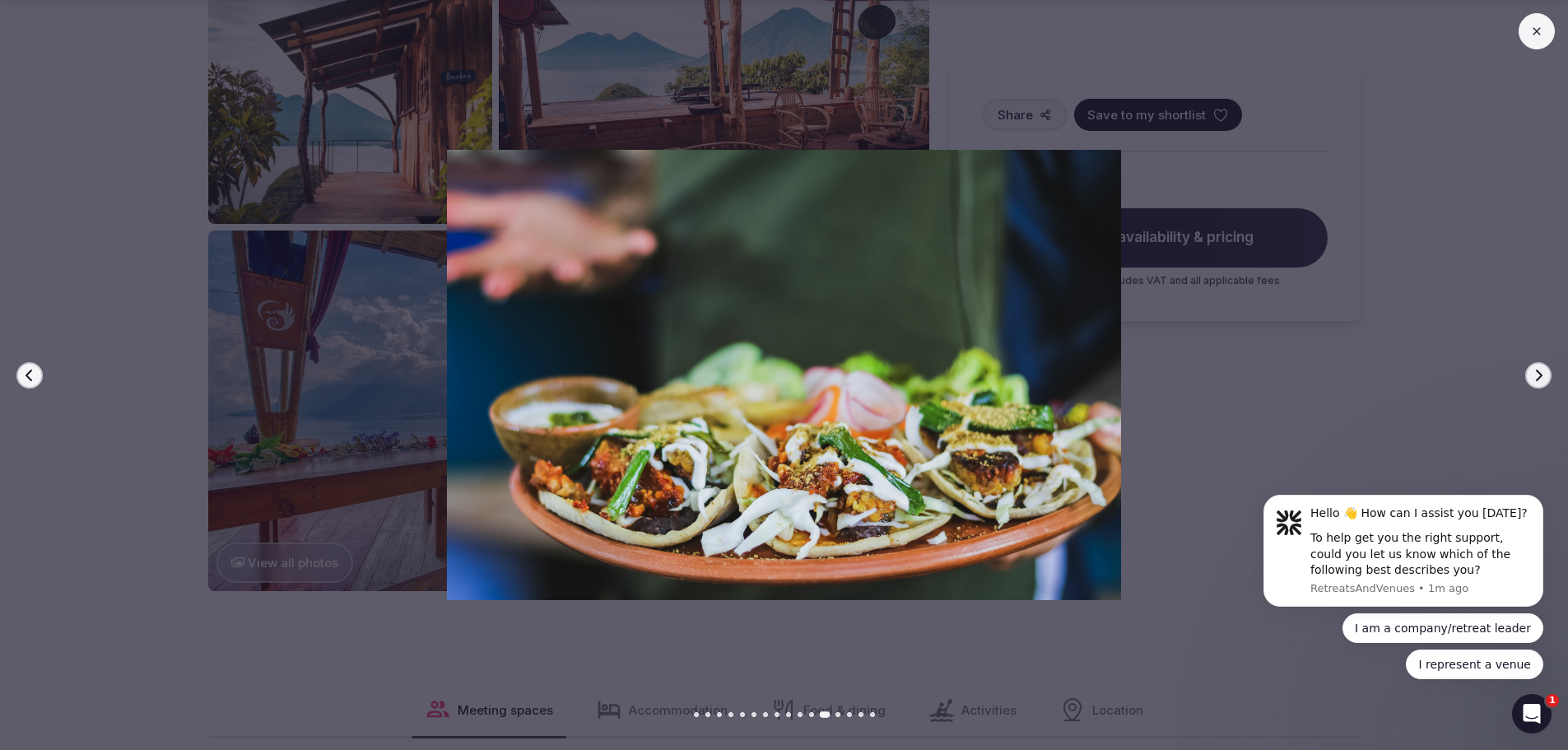
click at [1535, 376] on icon "button" at bounding box center [1538, 375] width 14 height 14
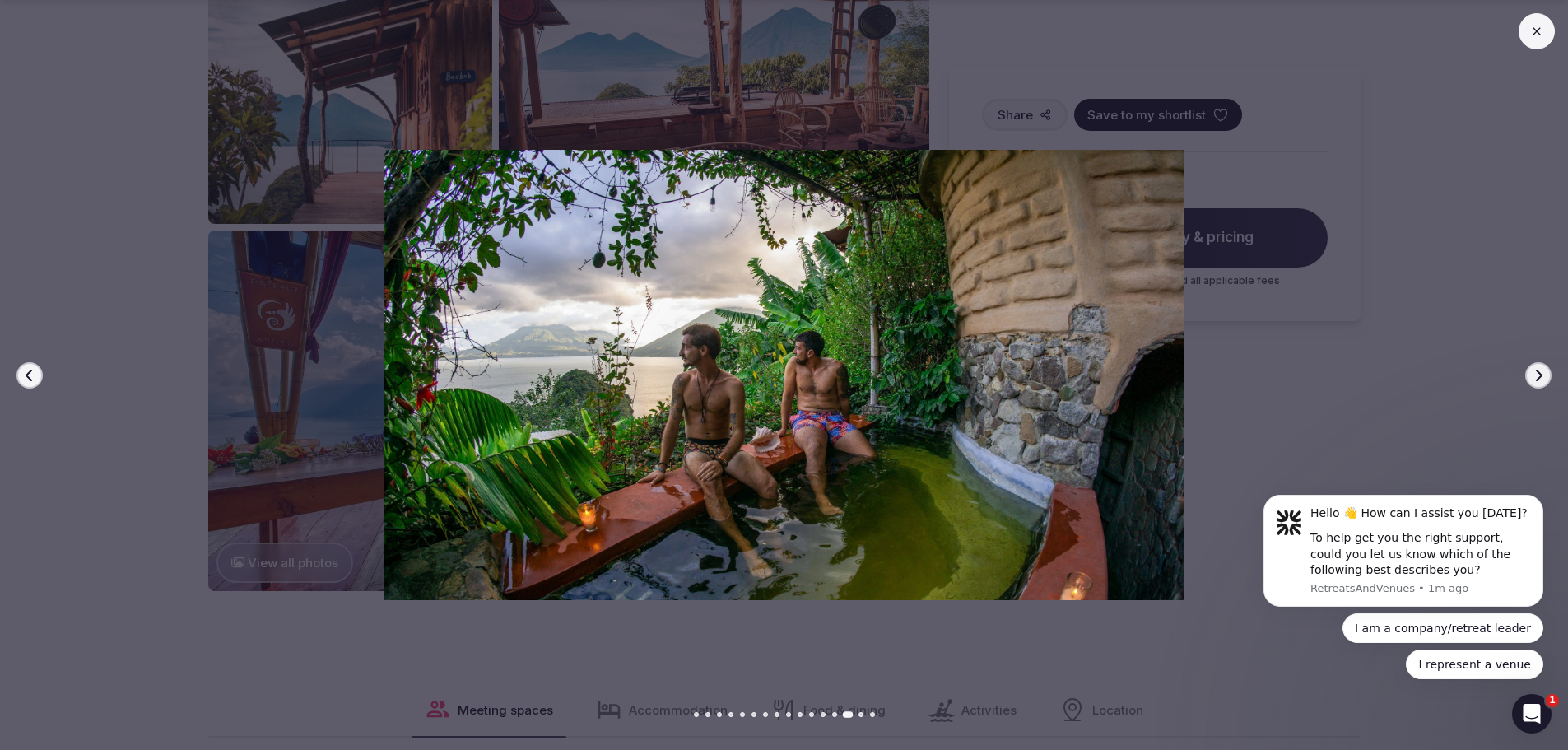
click at [1535, 376] on icon "button" at bounding box center [1538, 375] width 14 height 14
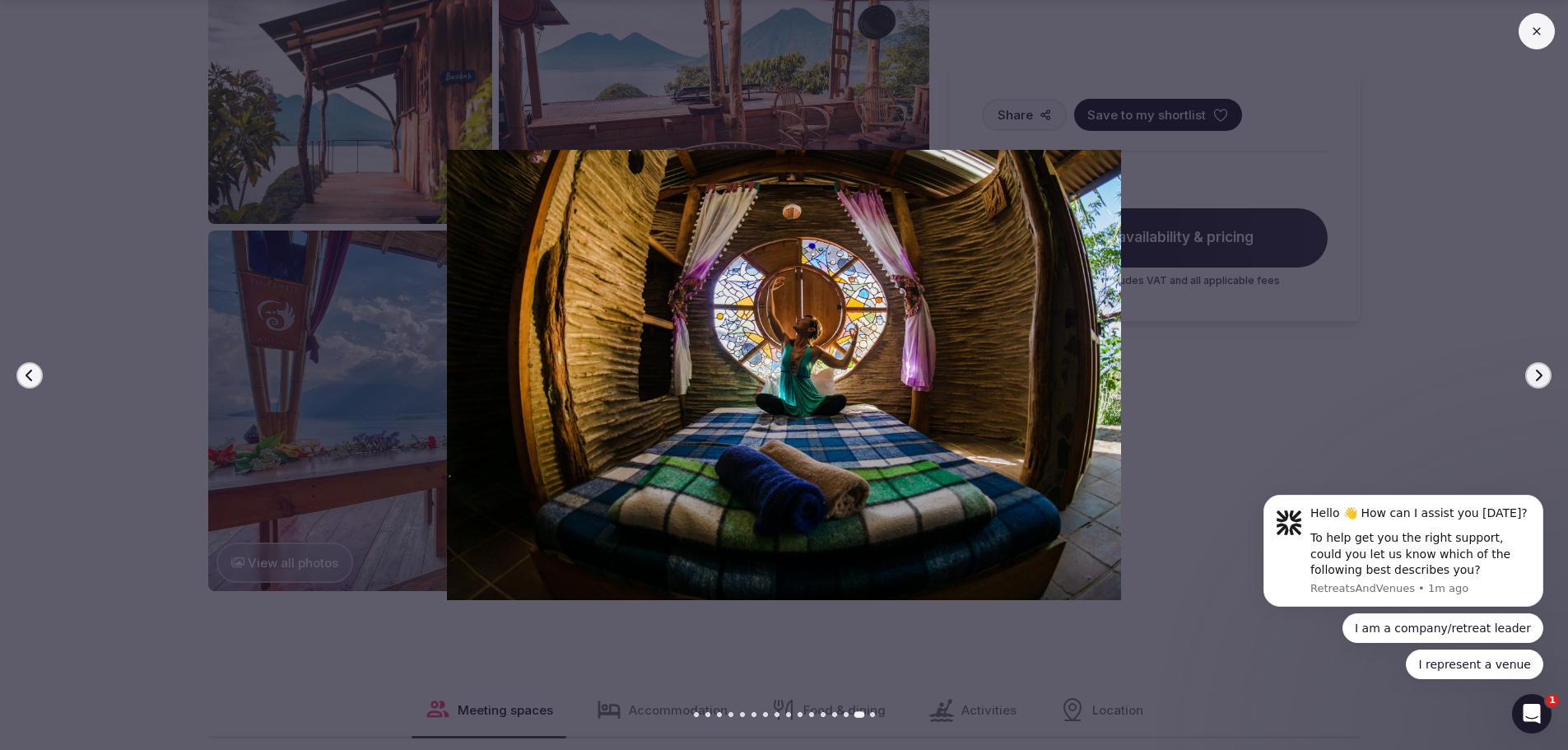
click at [1535, 376] on icon "button" at bounding box center [1538, 375] width 14 height 14
